Goal: Task Accomplishment & Management: Manage account settings

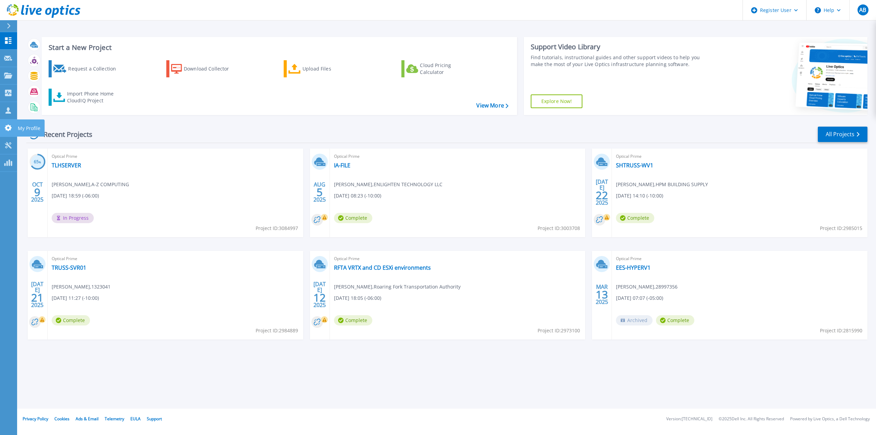
click at [11, 131] on link "My Profile My Profile" at bounding box center [8, 127] width 17 height 17
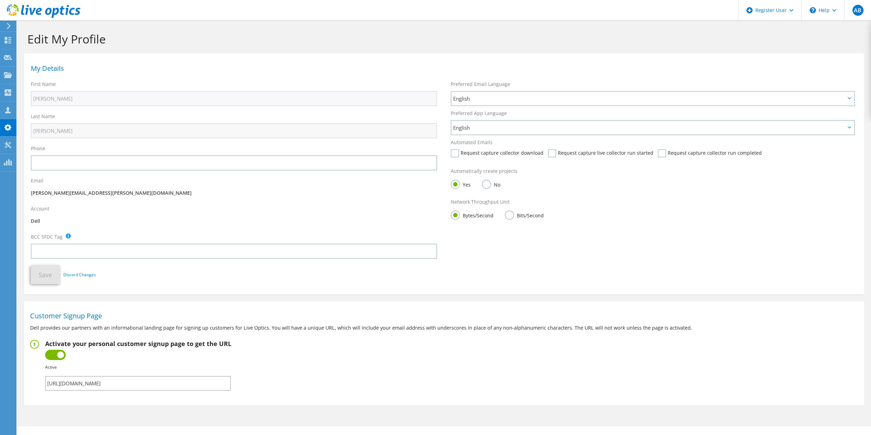
click at [189, 383] on input "[URL][DOMAIN_NAME]" at bounding box center [137, 383] width 185 height 14
click at [191, 383] on input "[URL][DOMAIN_NAME]" at bounding box center [137, 383] width 185 height 14
